Goal: Navigation & Orientation: Find specific page/section

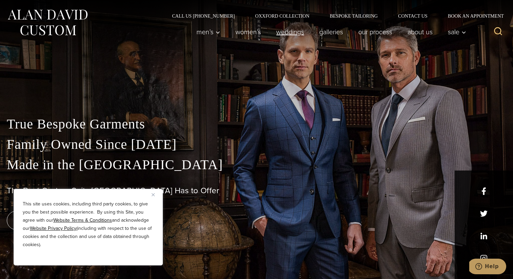
click at [295, 32] on link "weddings" at bounding box center [289, 32] width 43 height 14
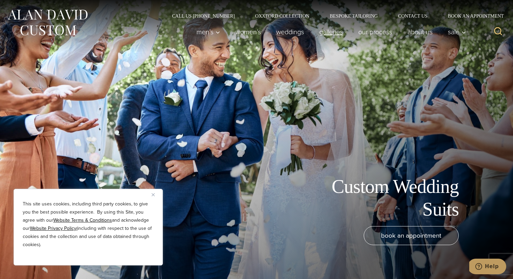
click at [331, 33] on link "Galleries" at bounding box center [331, 32] width 39 height 14
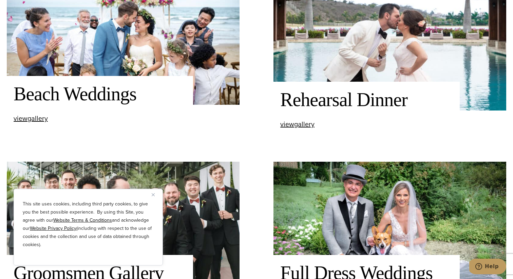
scroll to position [881, 0]
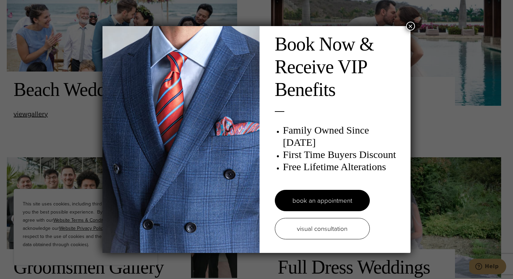
click at [410, 26] on button "×" at bounding box center [410, 26] width 9 height 9
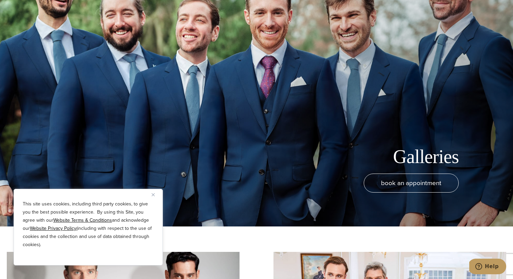
scroll to position [0, 0]
